Goal: Information Seeking & Learning: Learn about a topic

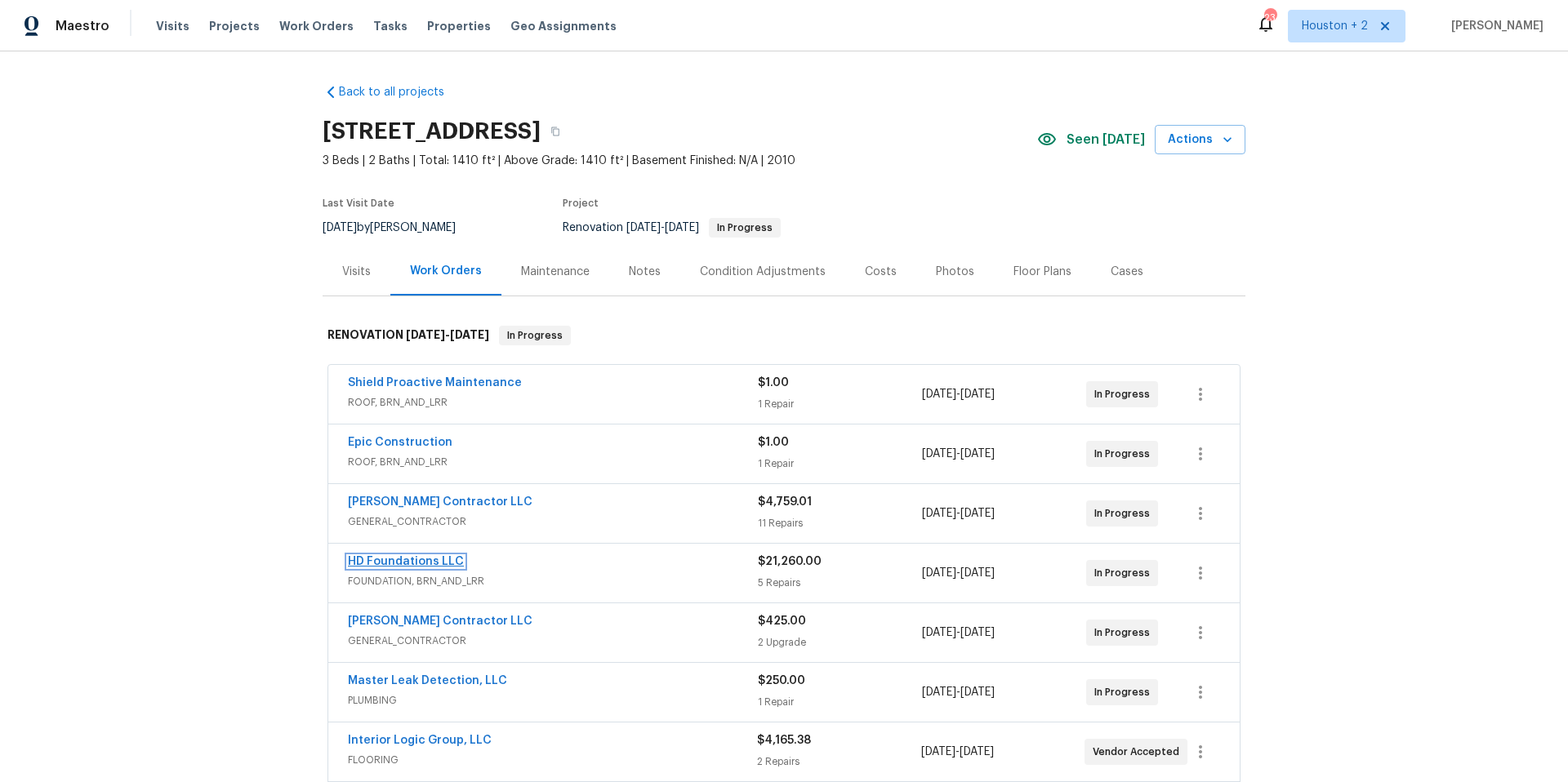
click at [366, 562] on link "HD Foundations LLC" at bounding box center [406, 562] width 116 height 11
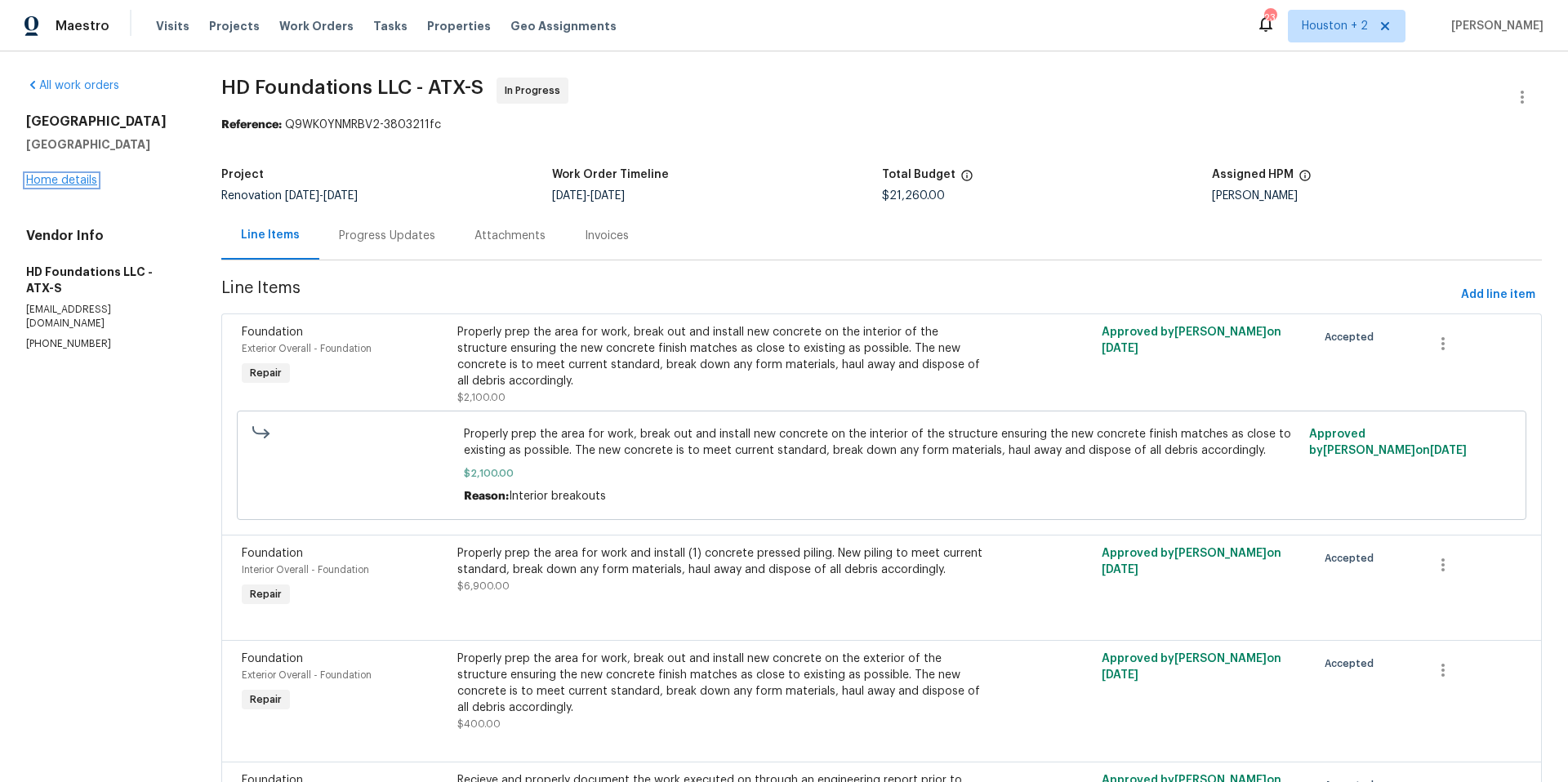
click at [55, 180] on link "Home details" at bounding box center [62, 180] width 71 height 11
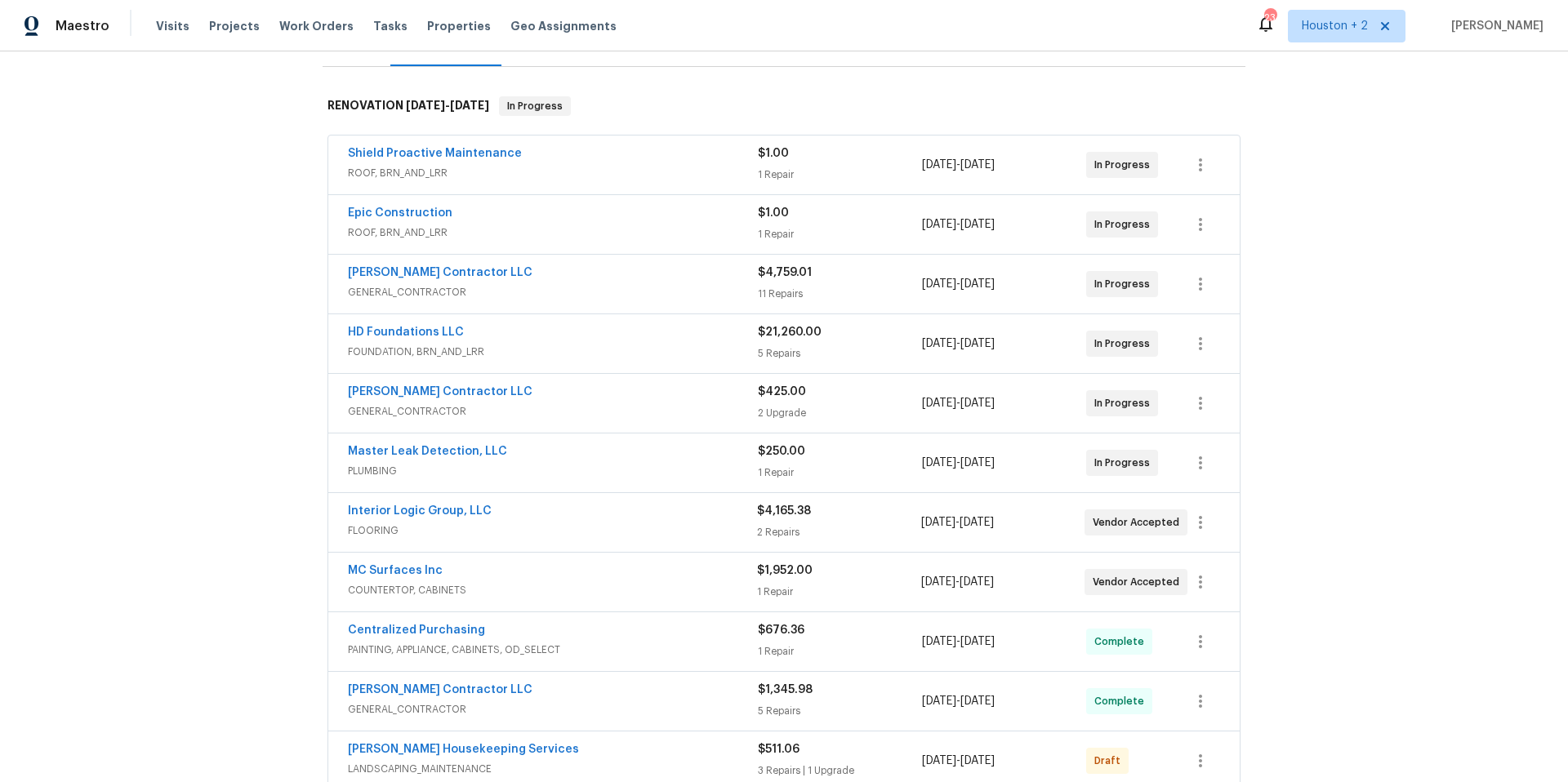
scroll to position [240, 0]
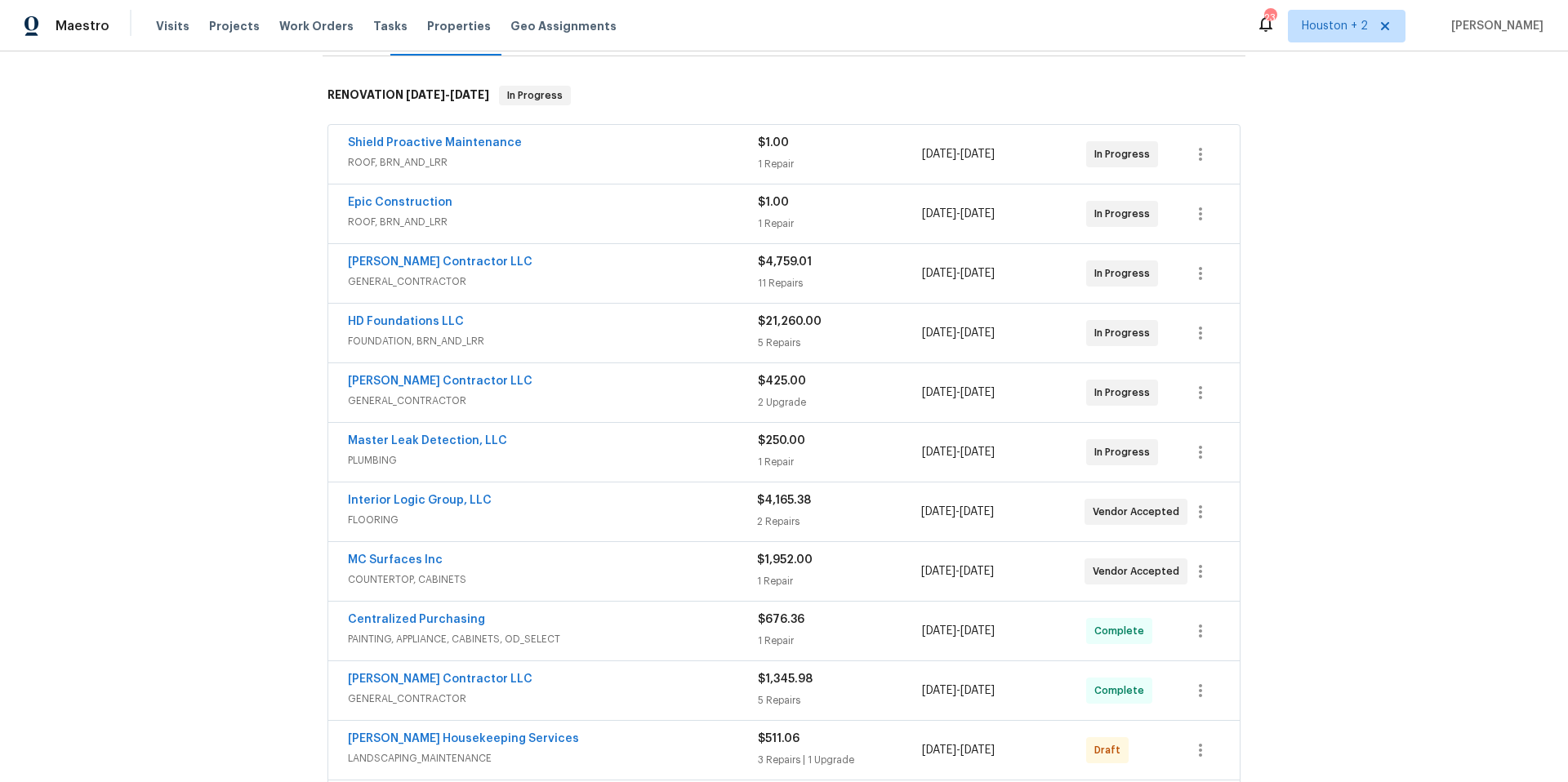
click at [770, 493] on div "$4,165.38" at bounding box center [839, 500] width 163 height 16
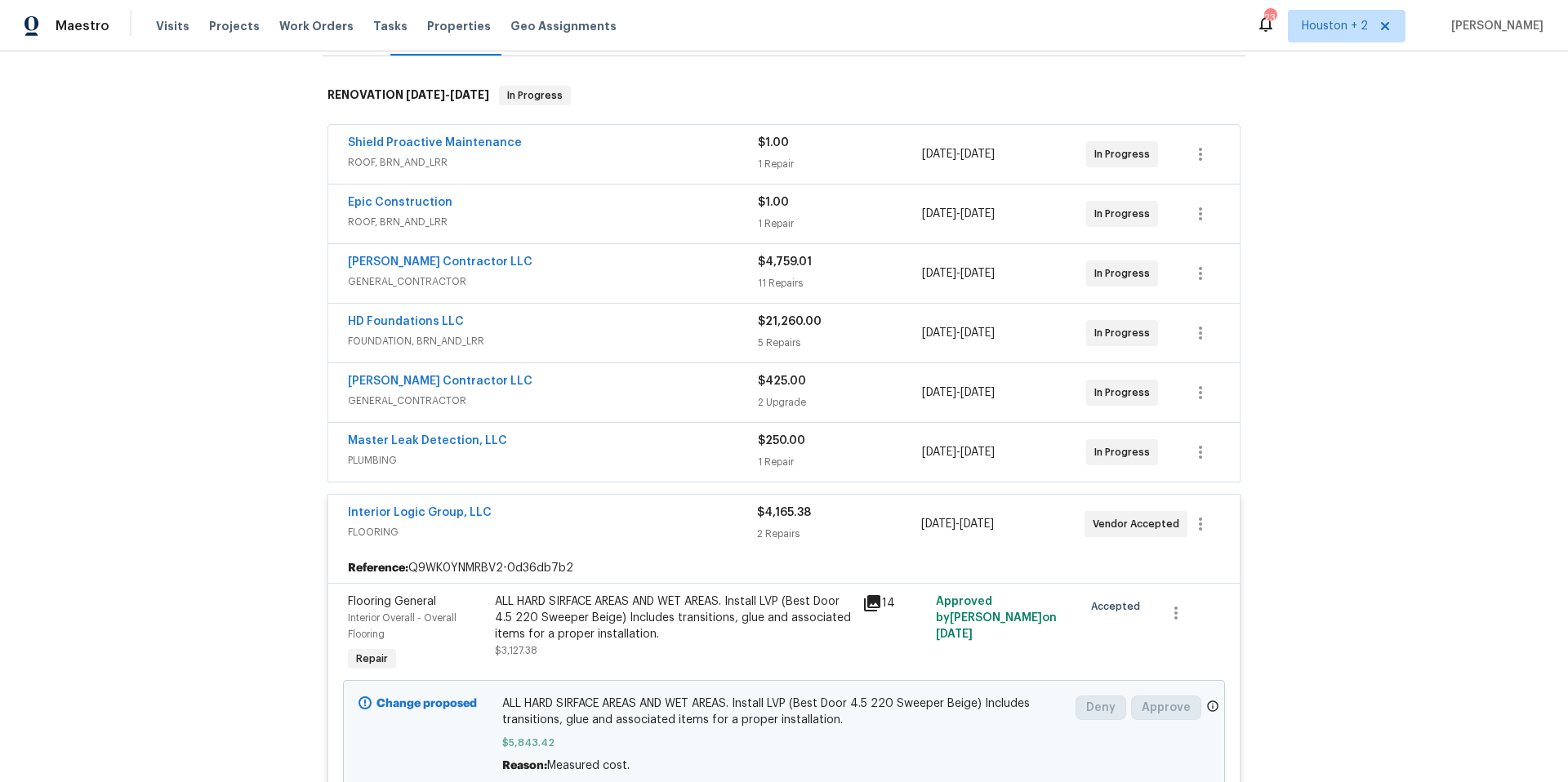
click at [870, 603] on icon at bounding box center [872, 603] width 16 height 16
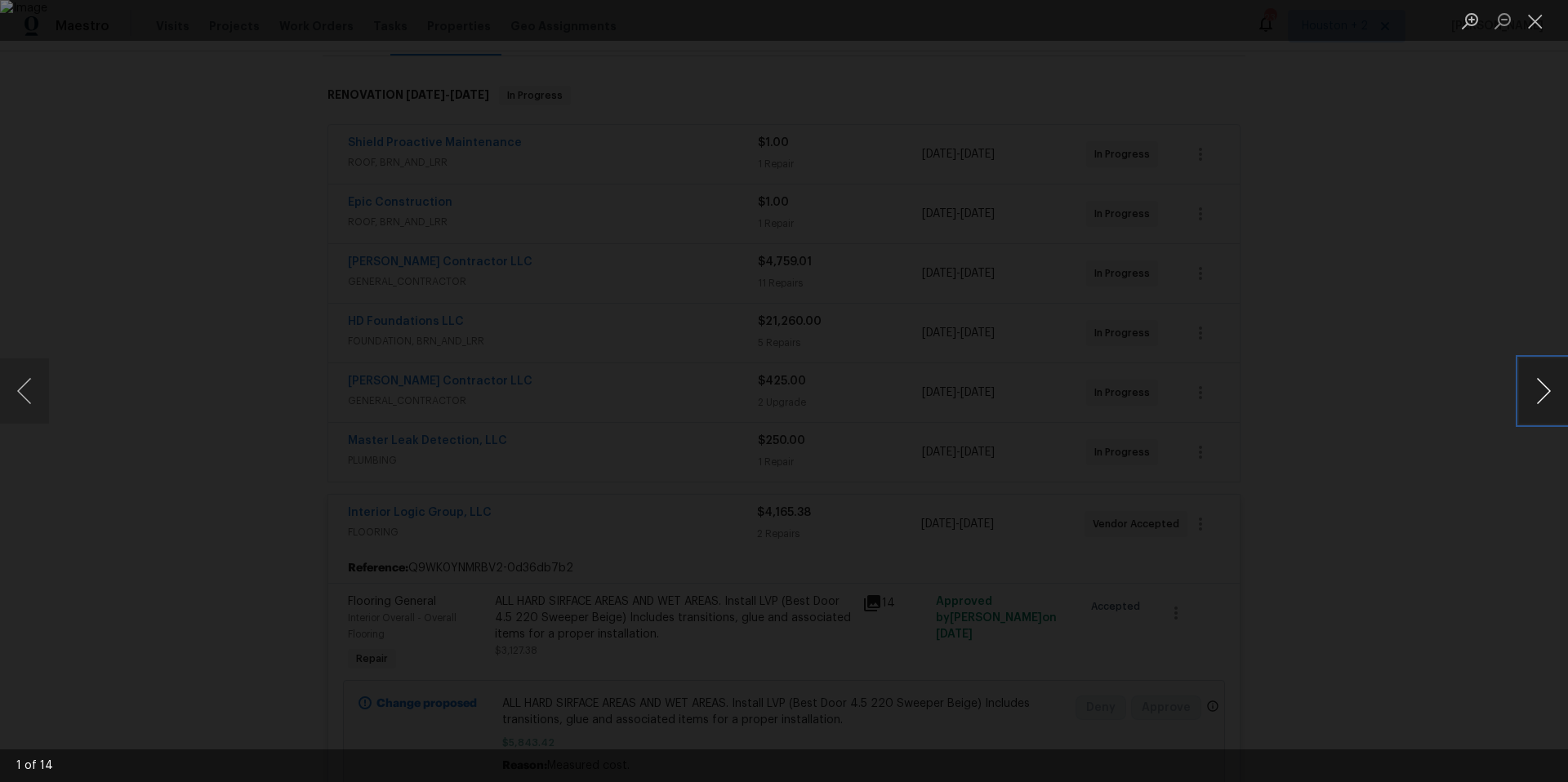
click at [1544, 393] on button "Next image" at bounding box center [1543, 391] width 49 height 65
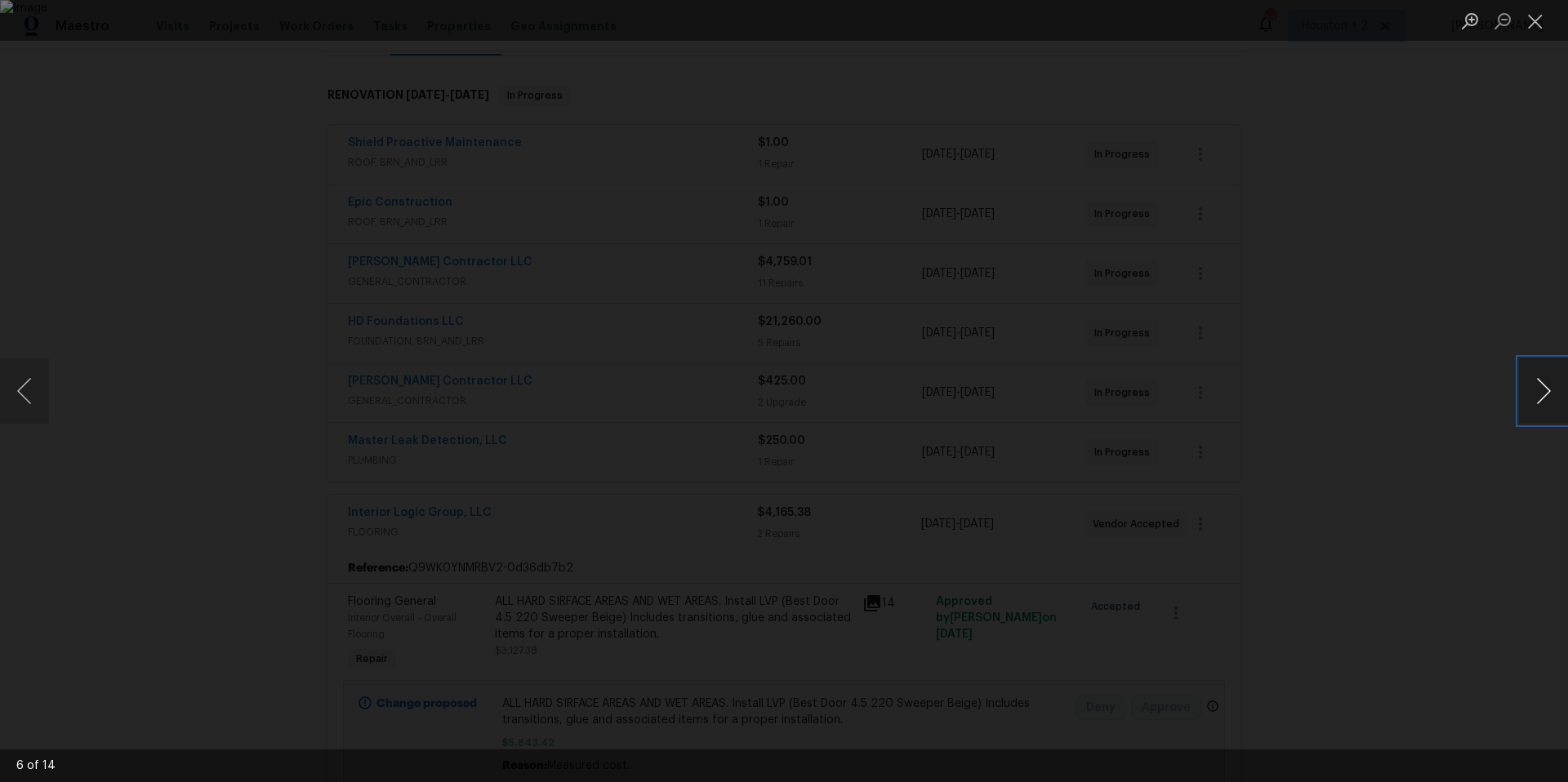
click at [1544, 393] on button "Next image" at bounding box center [1543, 391] width 49 height 65
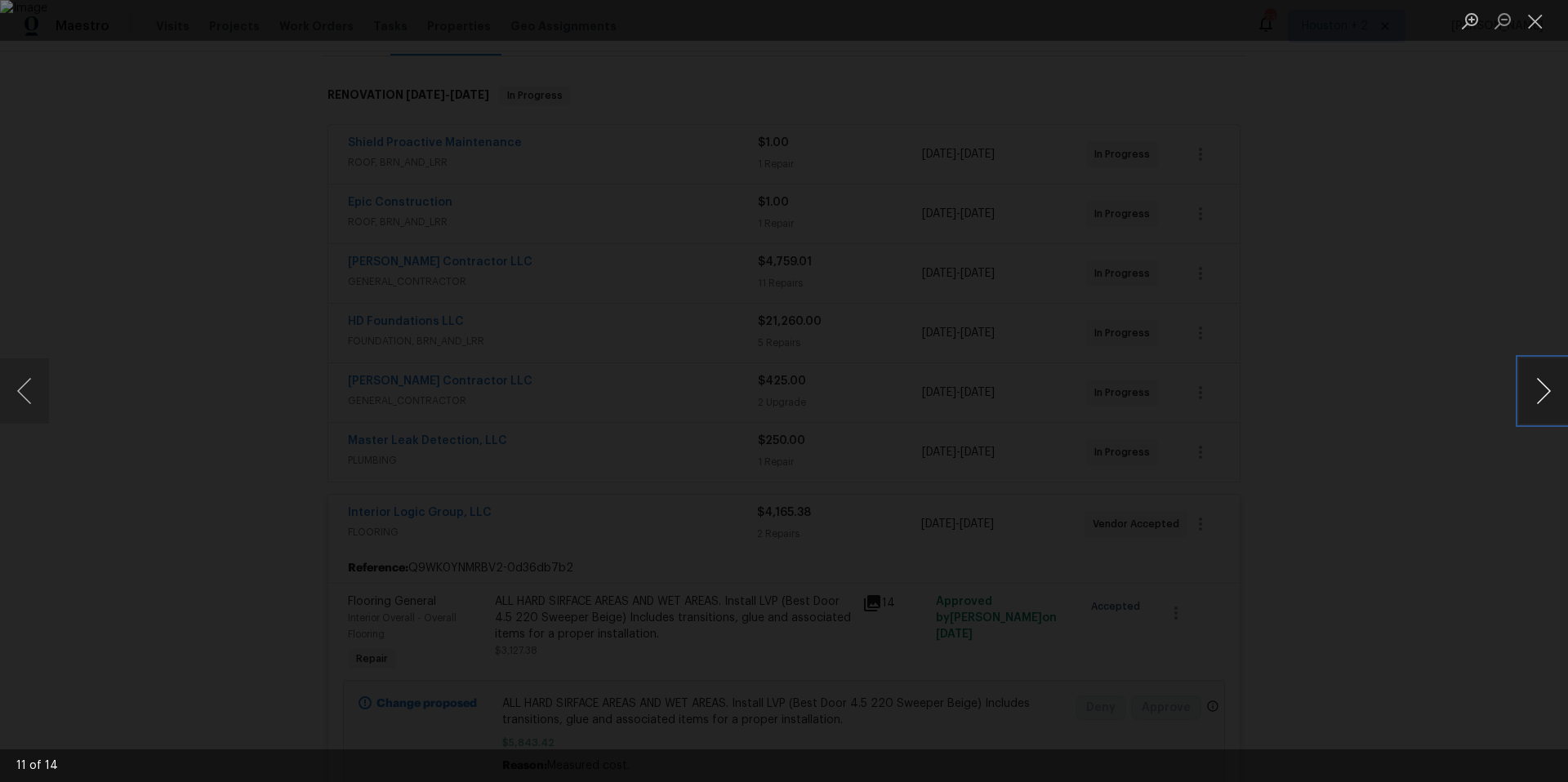
click at [1544, 393] on button "Next image" at bounding box center [1543, 391] width 49 height 65
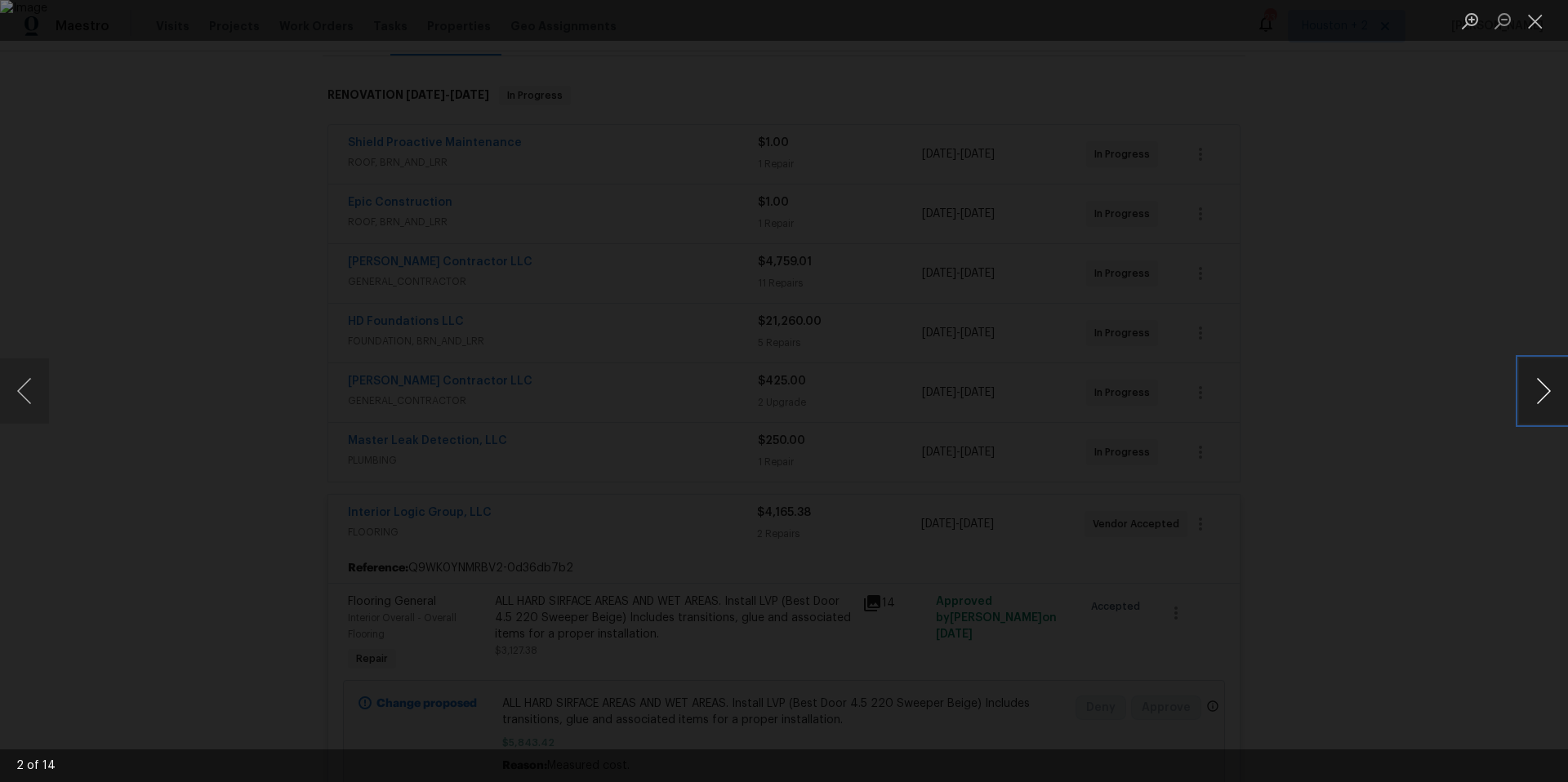
click at [1544, 393] on button "Next image" at bounding box center [1543, 391] width 49 height 65
click at [1538, 21] on button "Close lightbox" at bounding box center [1535, 21] width 32 height 28
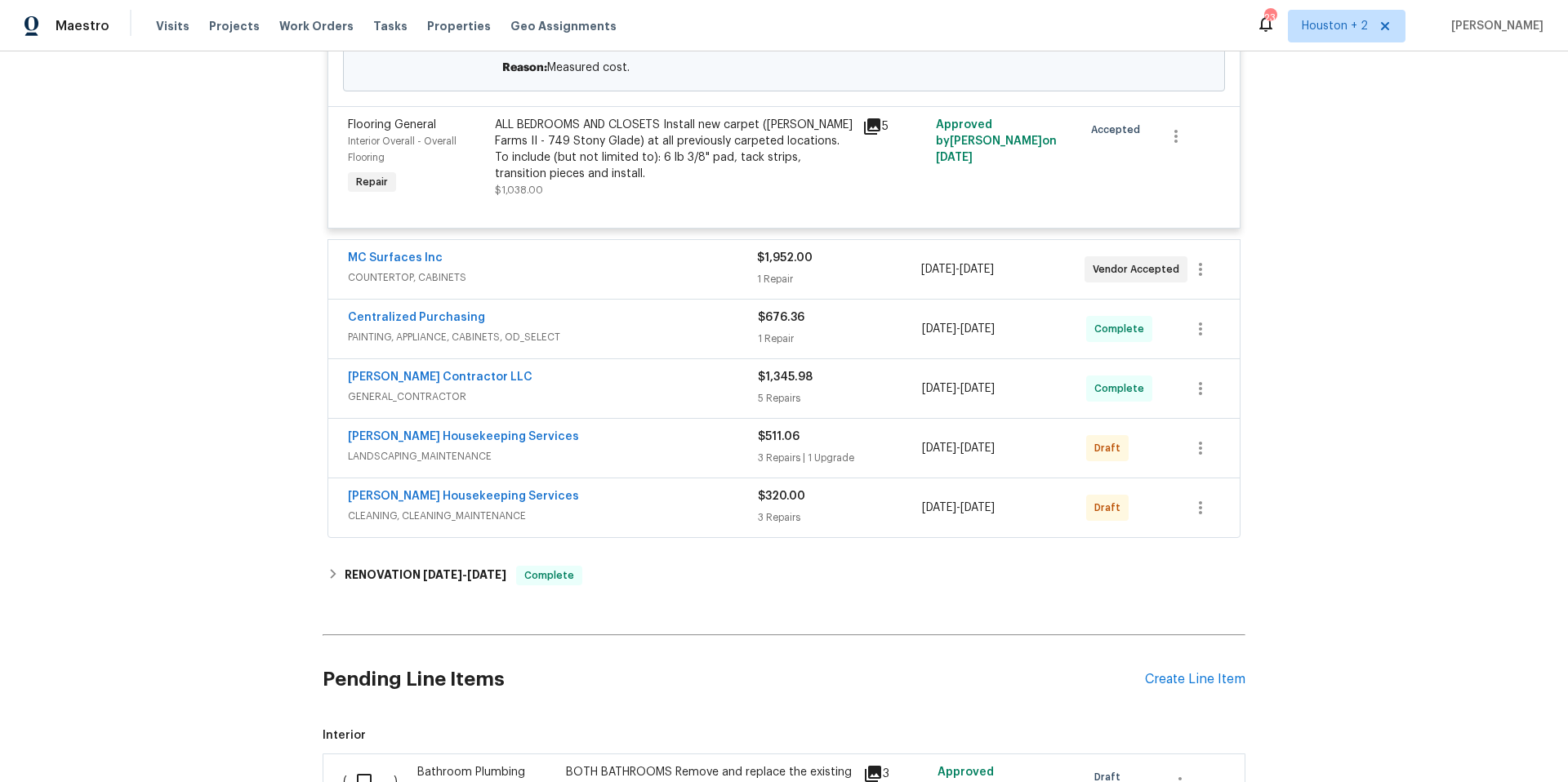
scroll to position [518, 0]
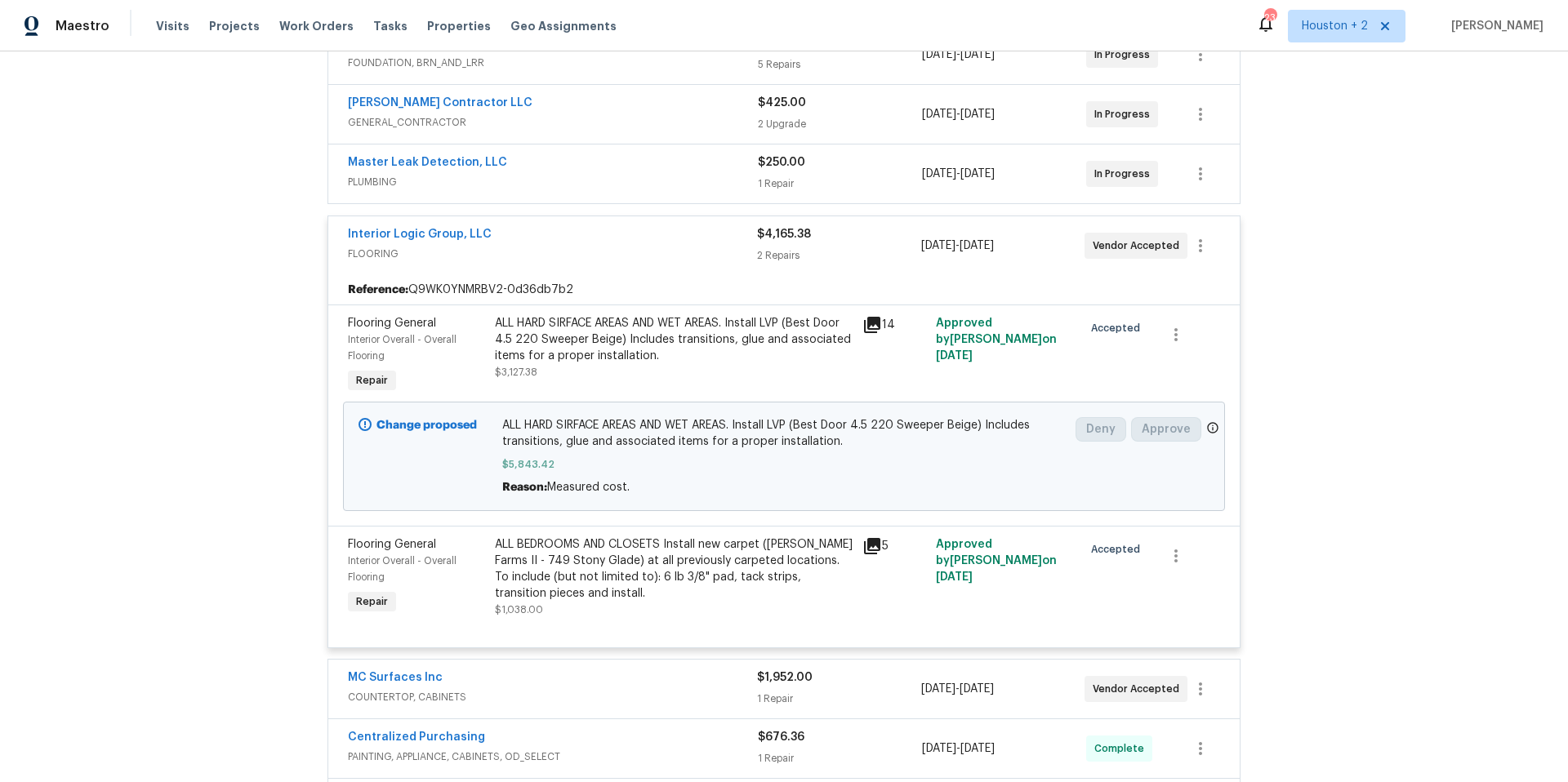
click at [874, 545] on icon at bounding box center [872, 546] width 16 height 16
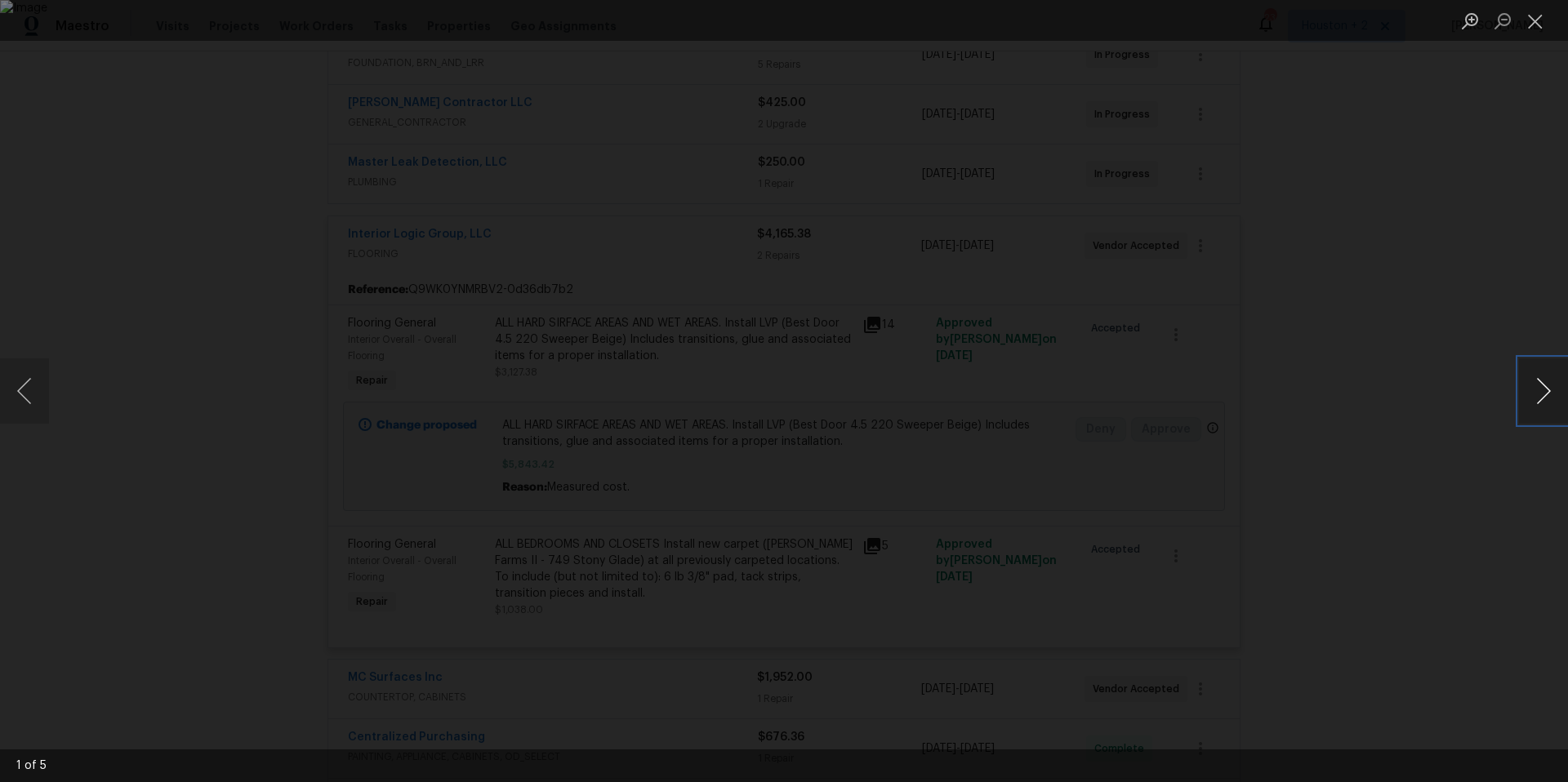
click at [1543, 402] on button "Next image" at bounding box center [1543, 391] width 49 height 65
click at [1542, 402] on button "Next image" at bounding box center [1543, 391] width 49 height 65
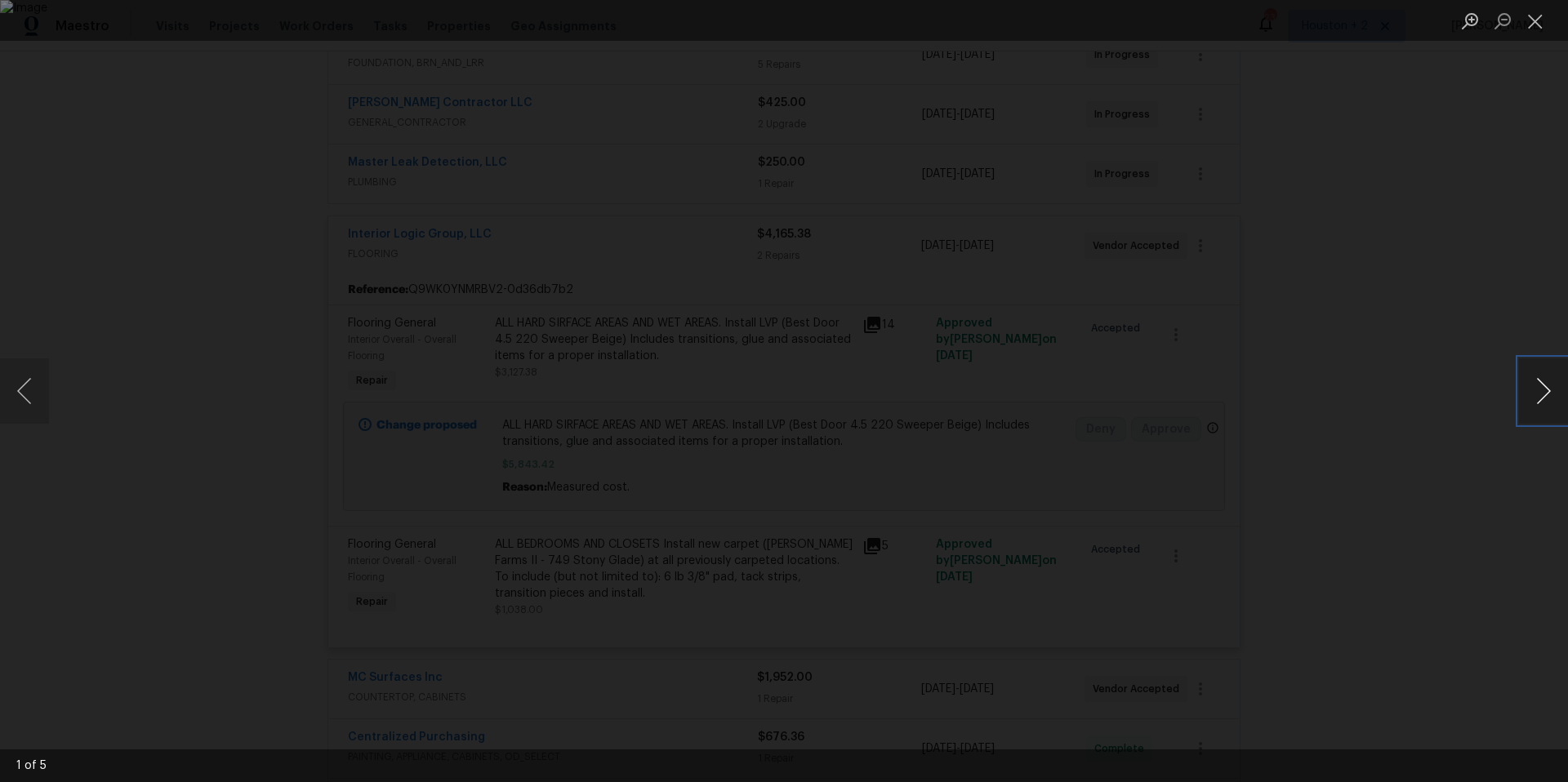
click at [1542, 403] on button "Next image" at bounding box center [1543, 391] width 49 height 65
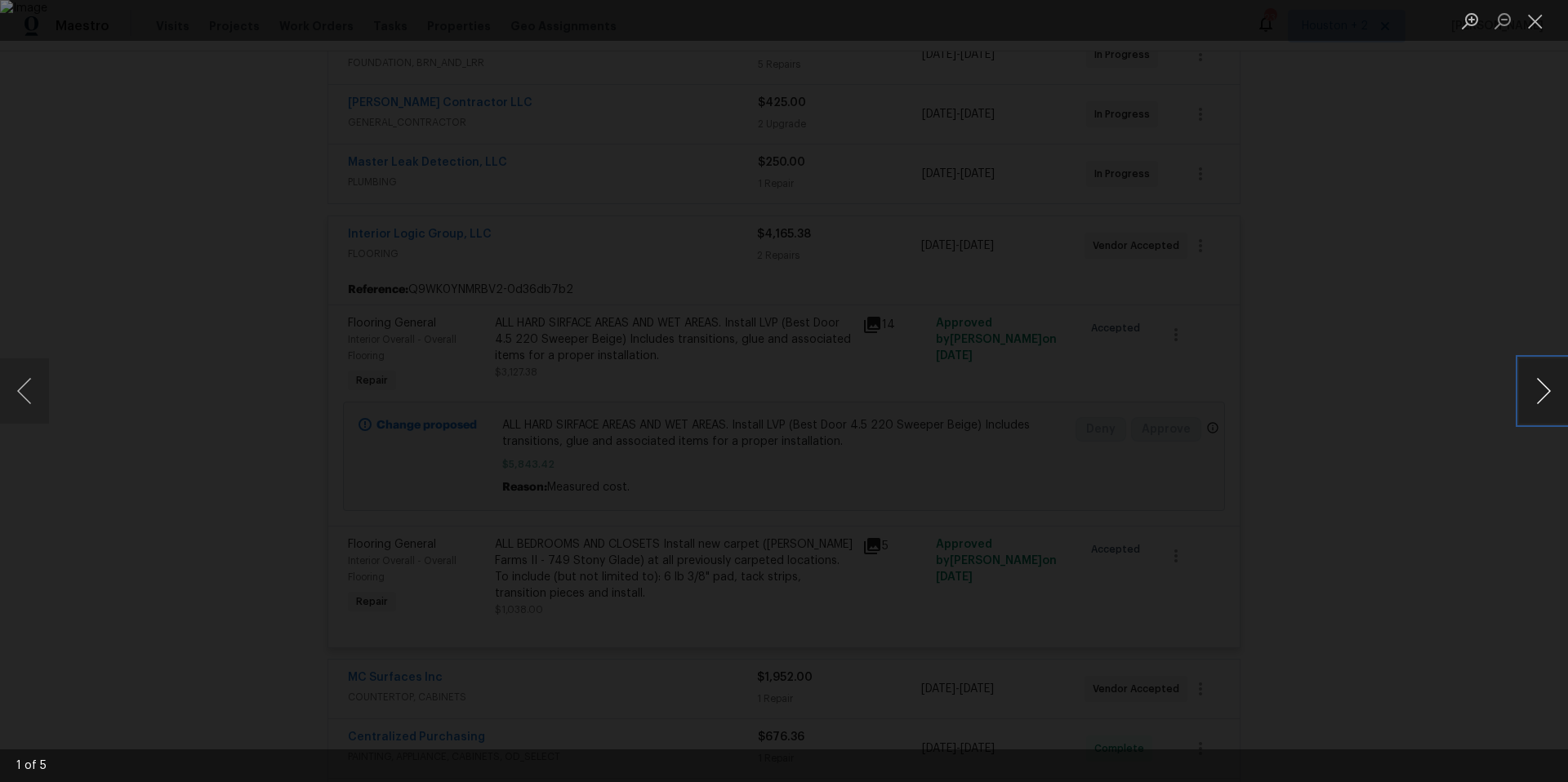
click at [1542, 403] on button "Next image" at bounding box center [1543, 391] width 49 height 65
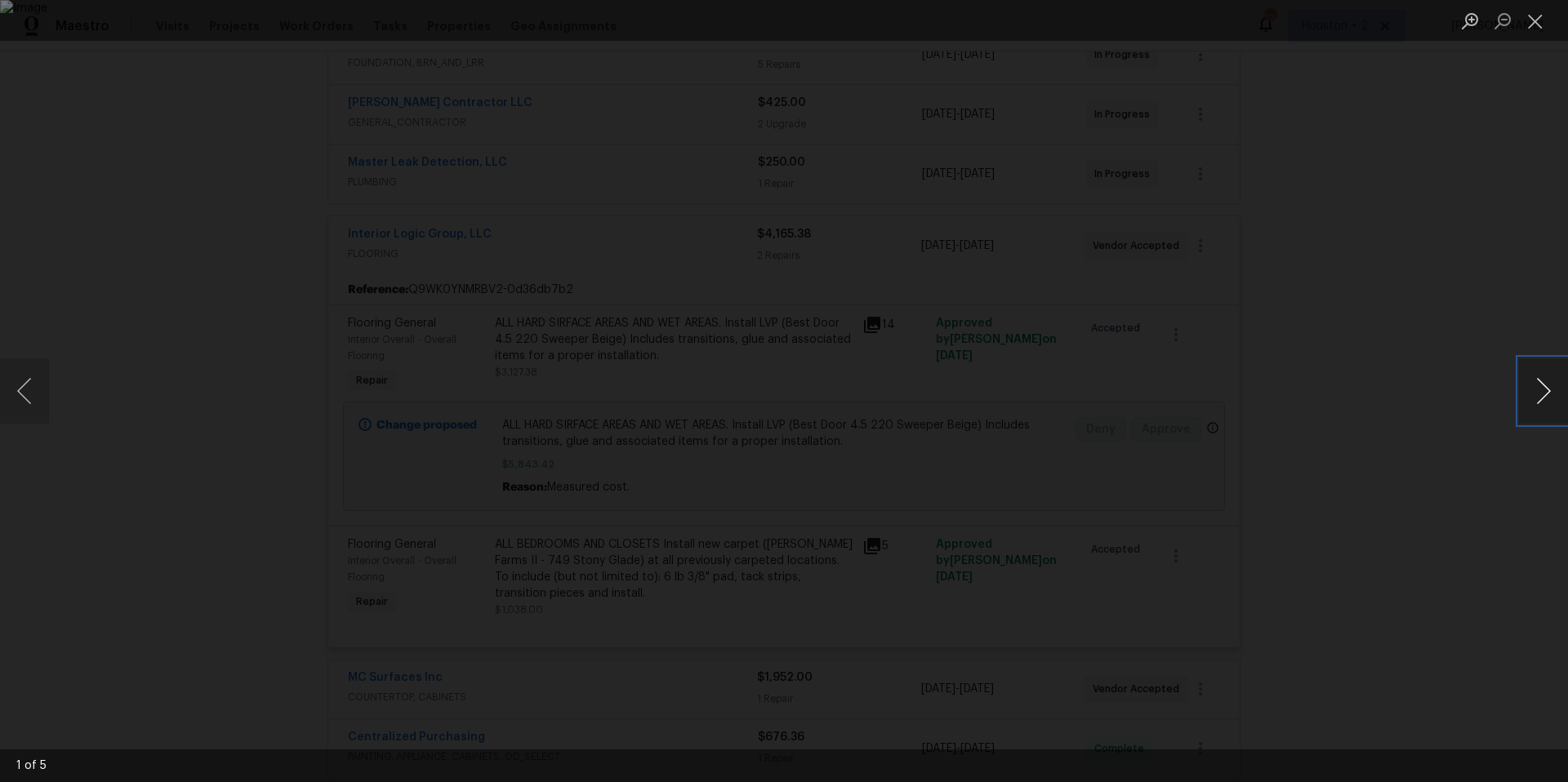
click at [1542, 403] on button "Next image" at bounding box center [1543, 391] width 49 height 65
click at [1544, 18] on button "Close lightbox" at bounding box center [1535, 21] width 32 height 28
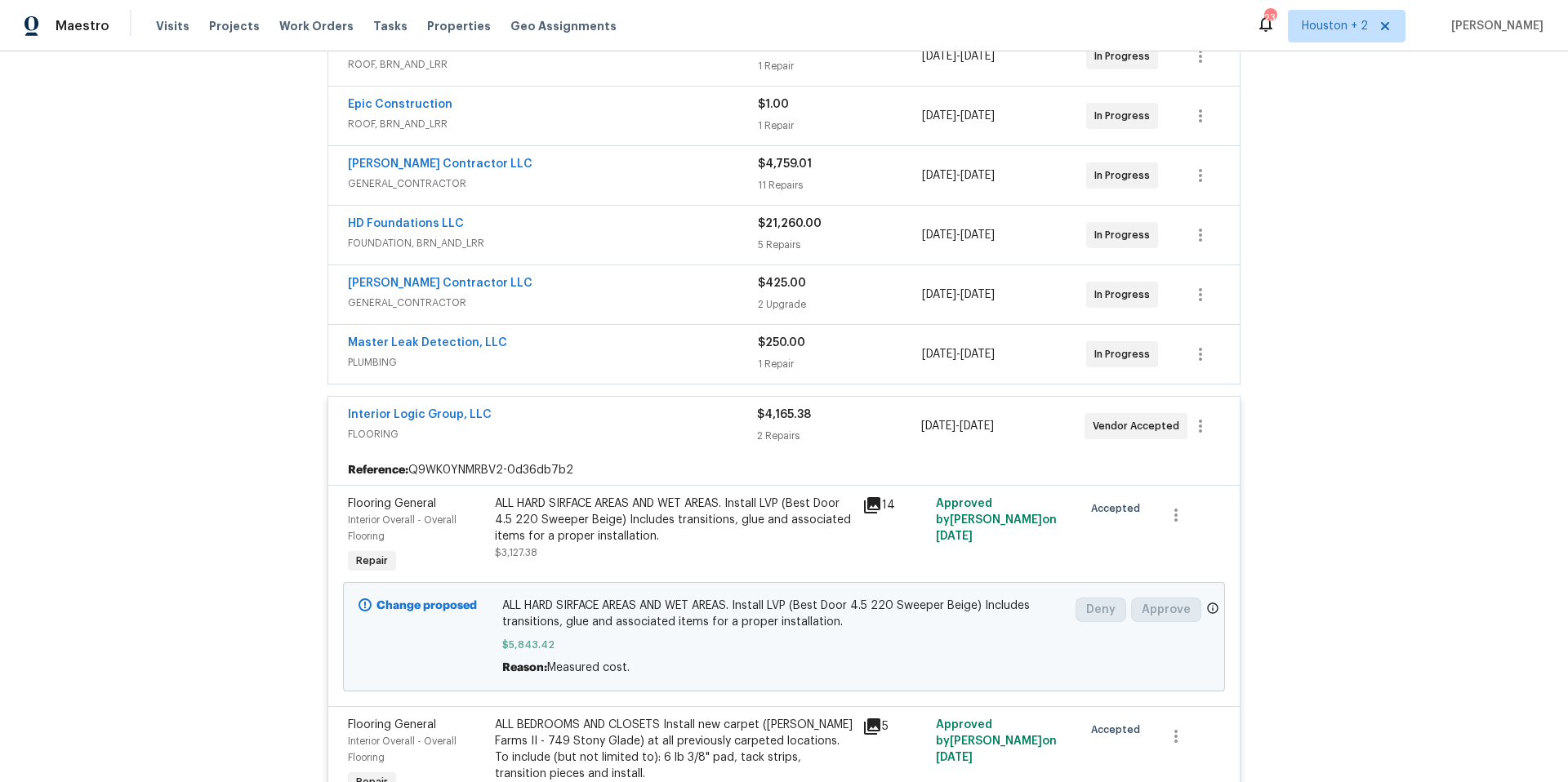
scroll to position [0, 0]
